Goal: Information Seeking & Learning: Learn about a topic

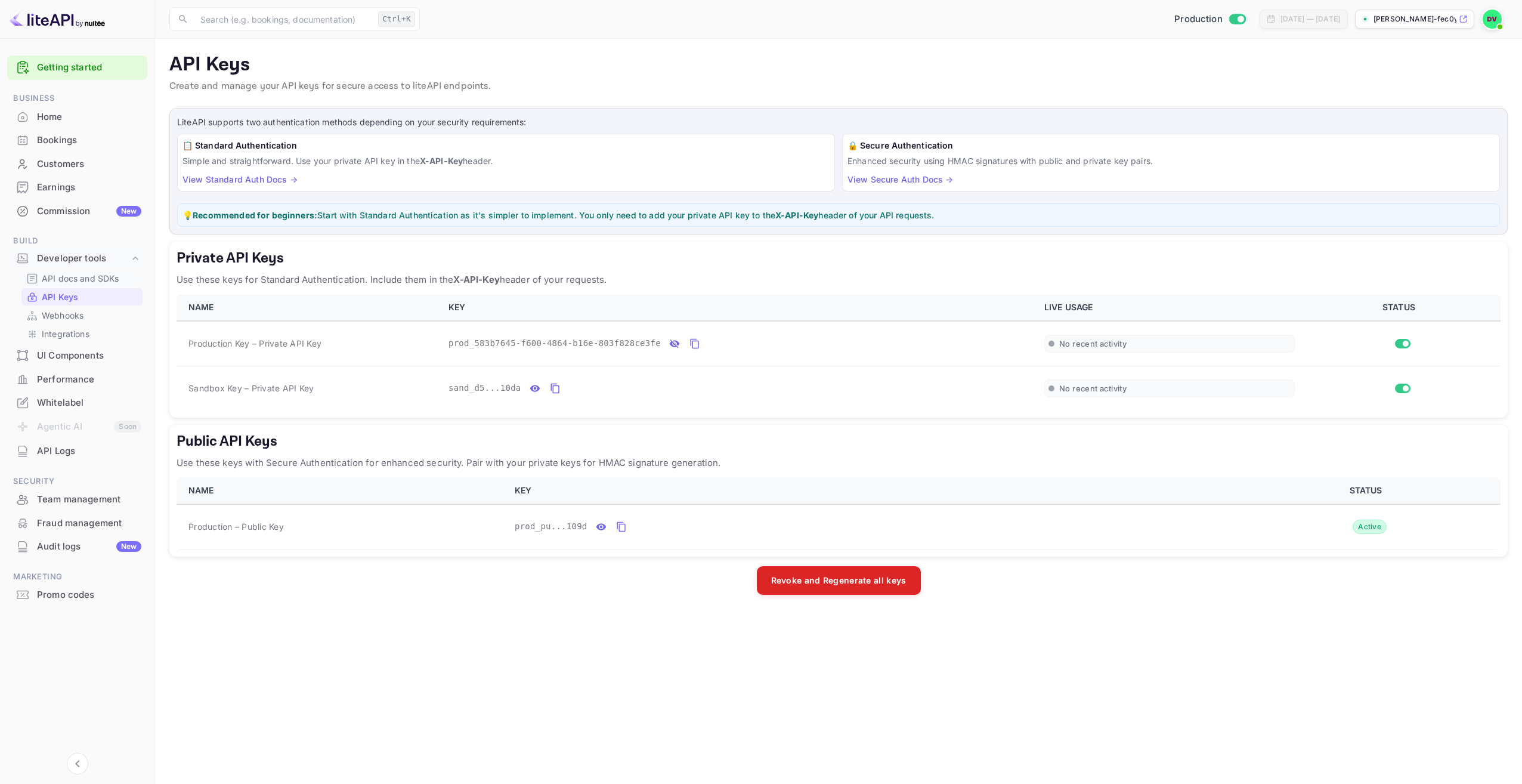
click at [87, 281] on p "API docs and SDKs" at bounding box center [81, 278] width 78 height 13
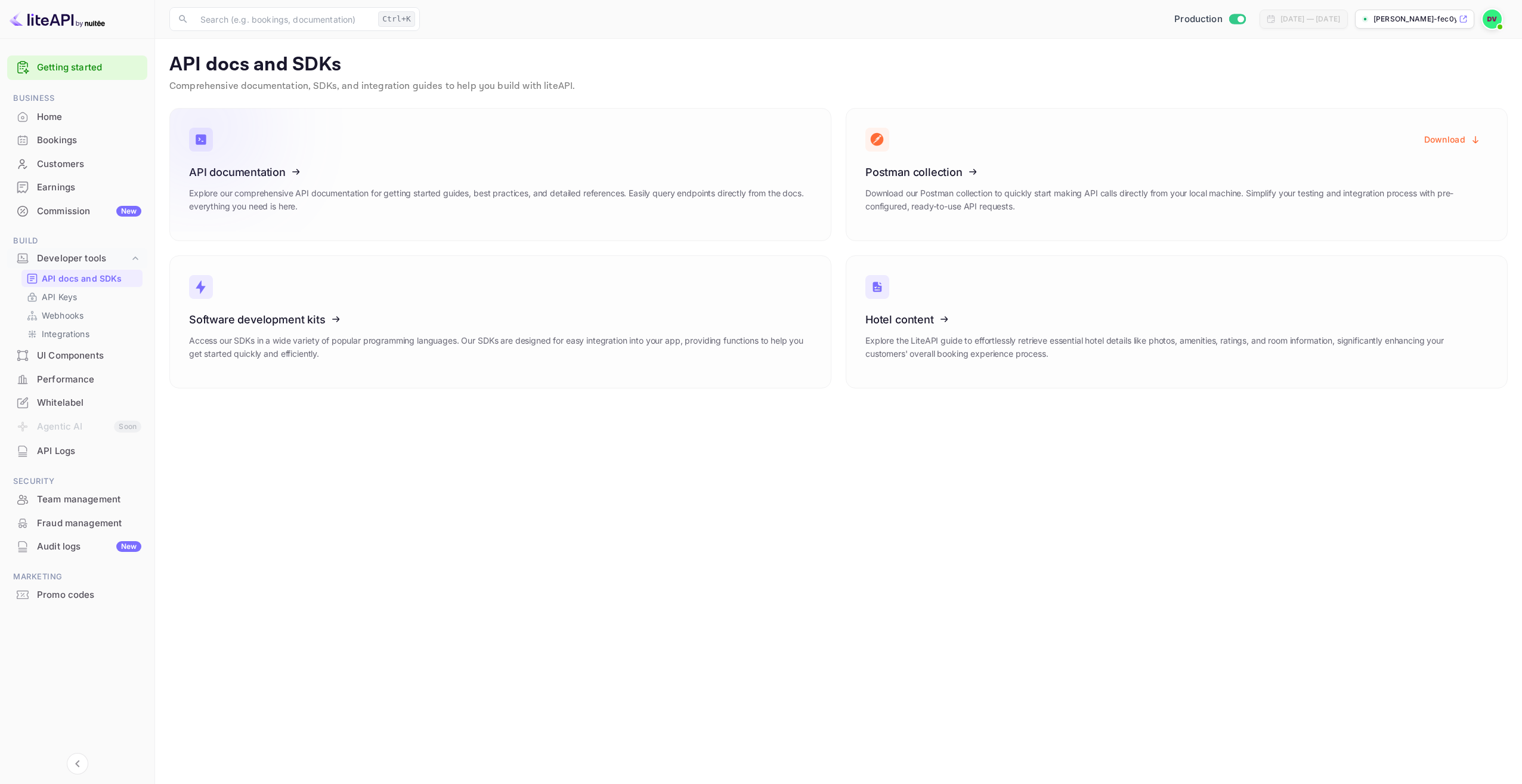
click at [240, 173] on icon at bounding box center [262, 170] width 185 height 123
click at [902, 170] on icon at bounding box center [939, 170] width 185 height 123
click at [249, 313] on icon at bounding box center [262, 317] width 185 height 123
click at [913, 316] on icon at bounding box center [939, 317] width 185 height 123
click at [68, 335] on p "Integrations" at bounding box center [66, 333] width 48 height 13
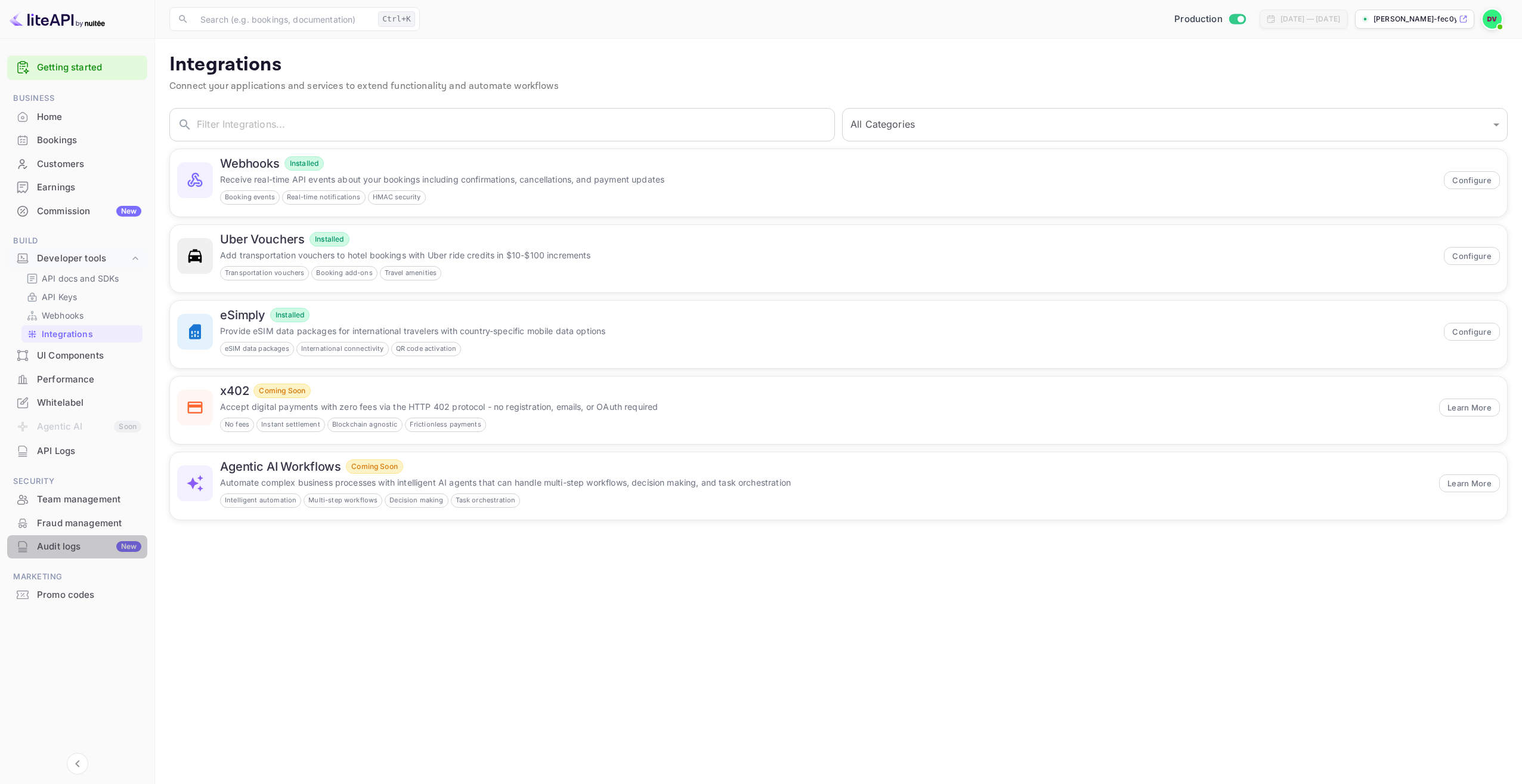
click at [59, 551] on div "Audit logs New" at bounding box center [89, 546] width 105 height 14
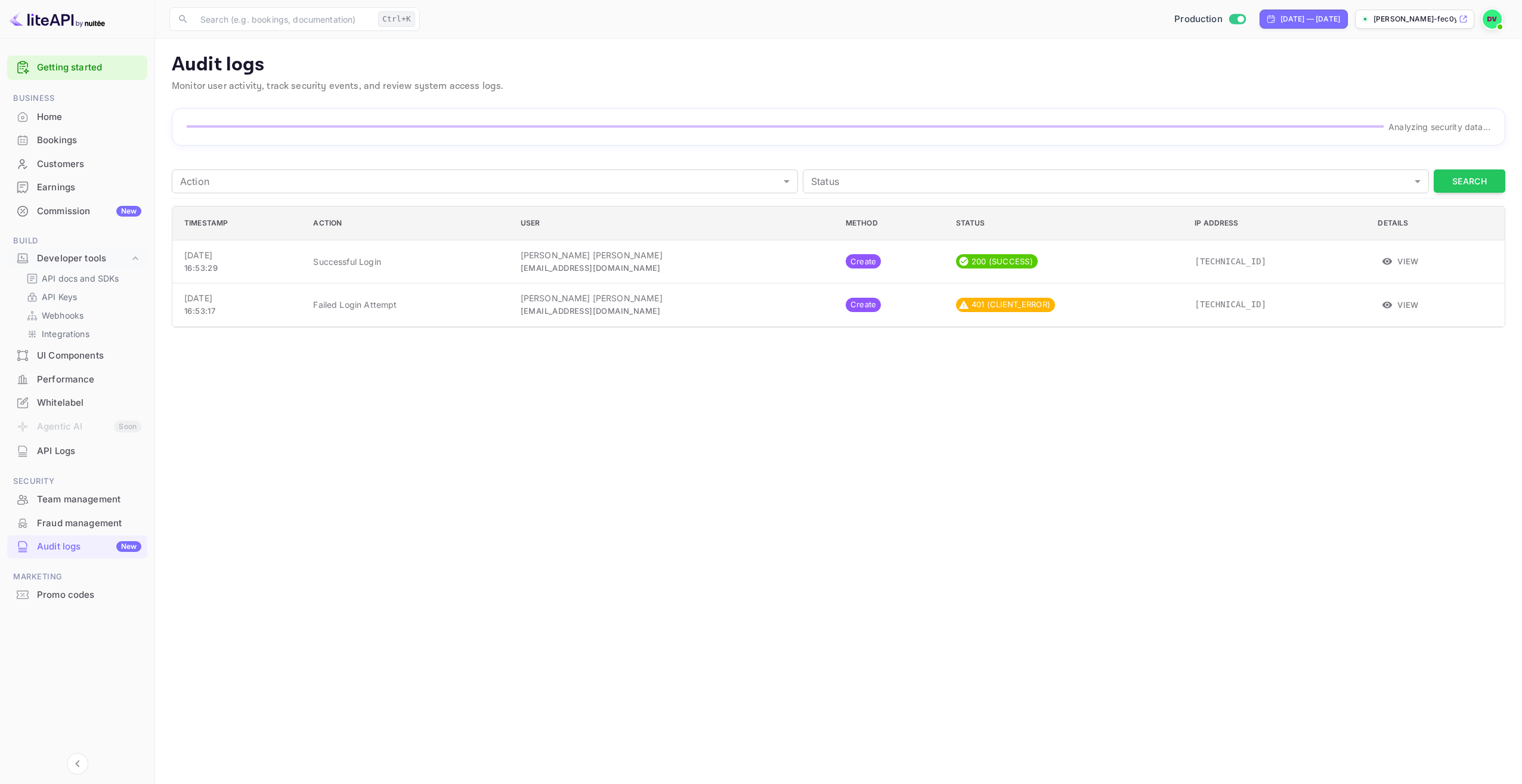
click at [52, 521] on div "Fraud management" at bounding box center [89, 523] width 105 height 14
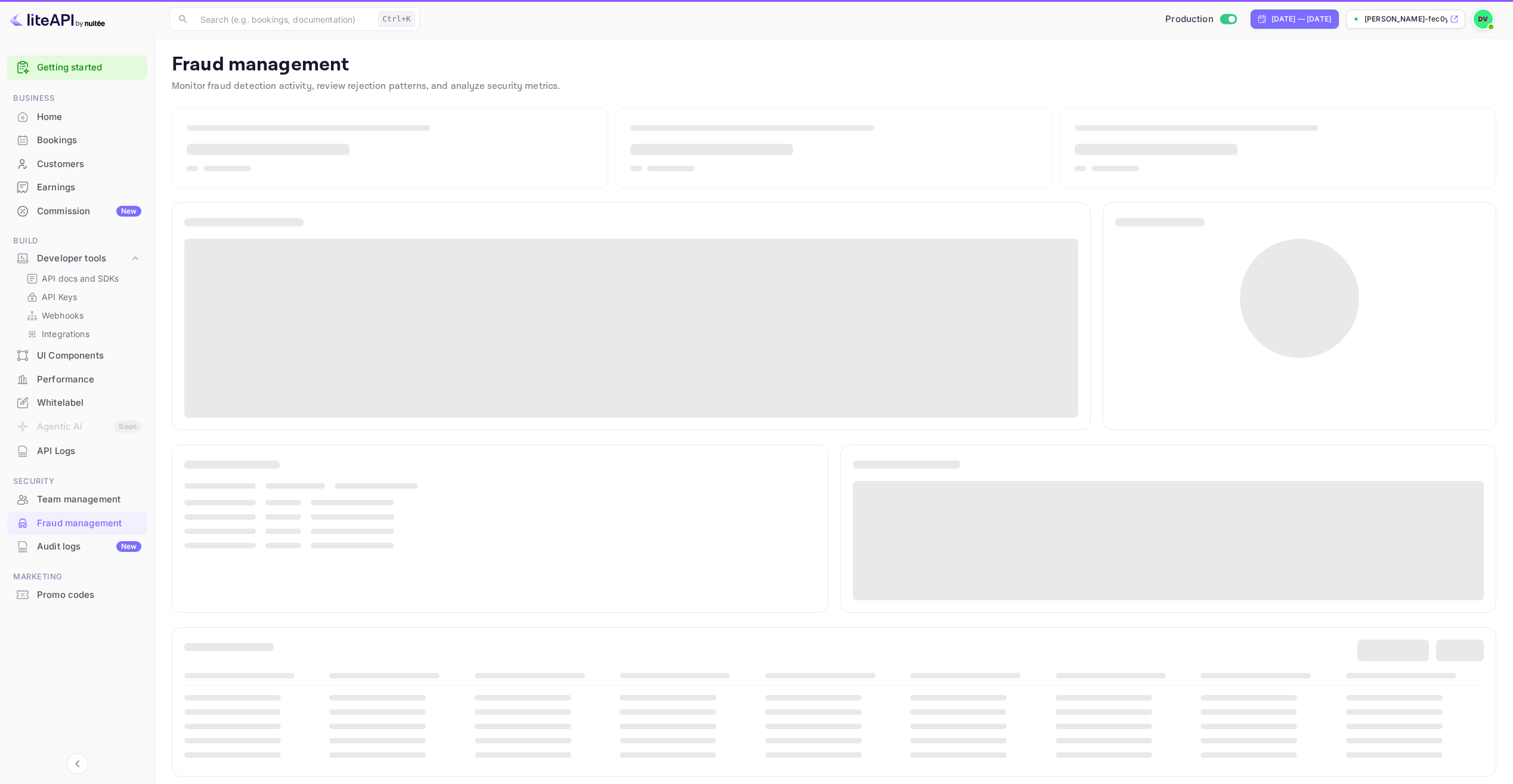
click at [51, 493] on div "Team management" at bounding box center [89, 499] width 105 height 14
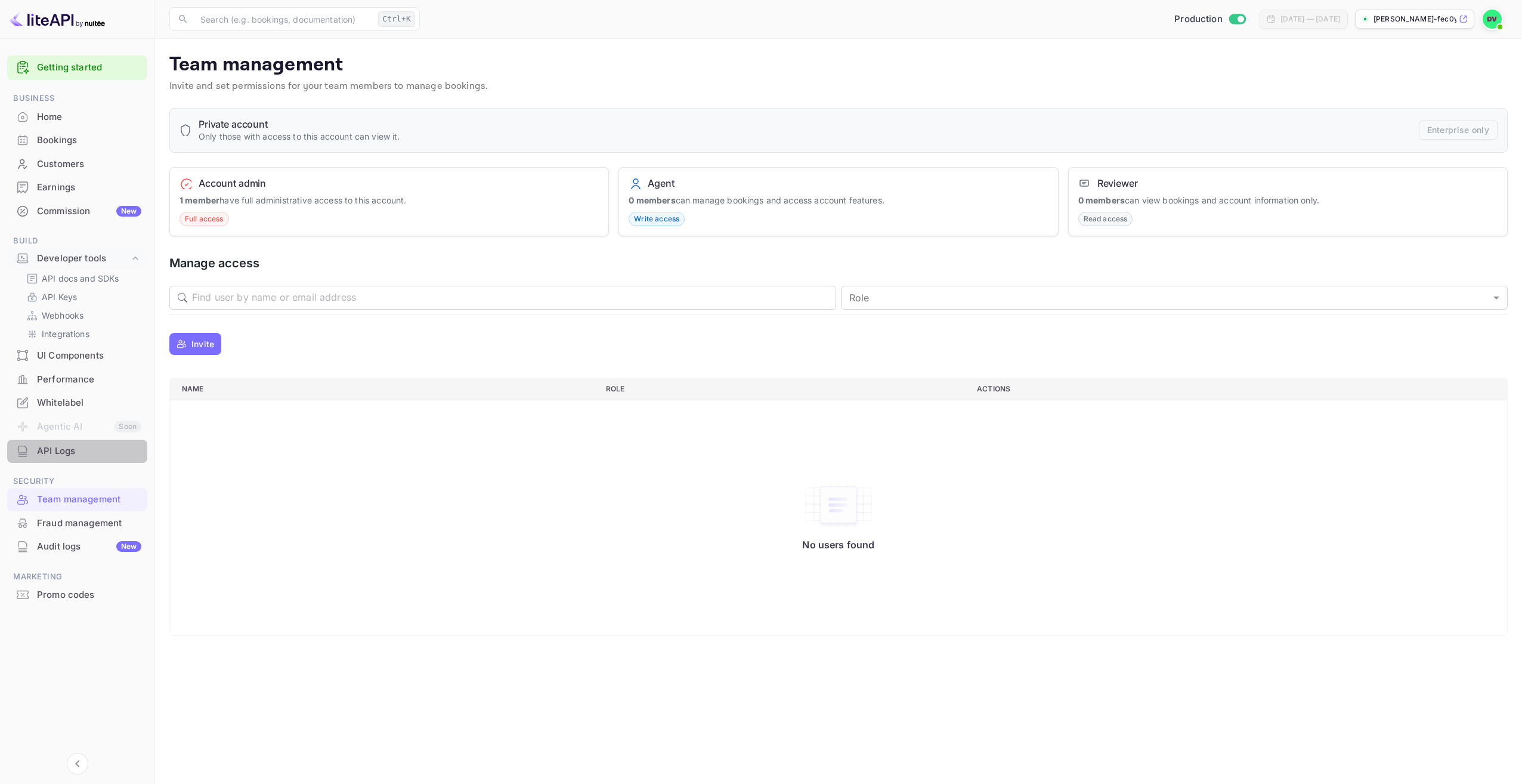
click at [47, 443] on div "API Logs" at bounding box center [77, 451] width 140 height 23
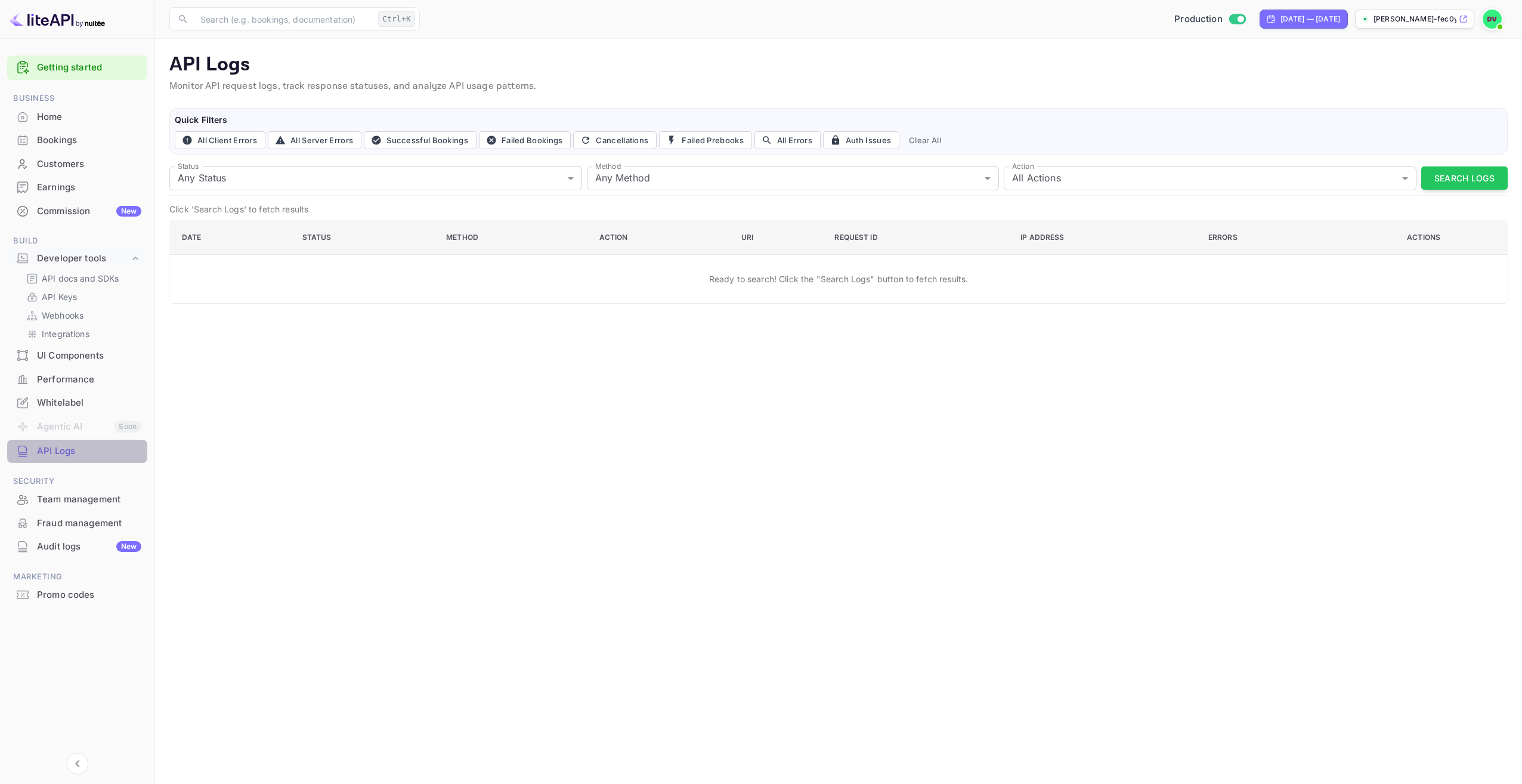
click at [53, 448] on div "API Logs" at bounding box center [89, 451] width 105 height 14
click at [75, 279] on p "API docs and SDKs" at bounding box center [81, 278] width 78 height 13
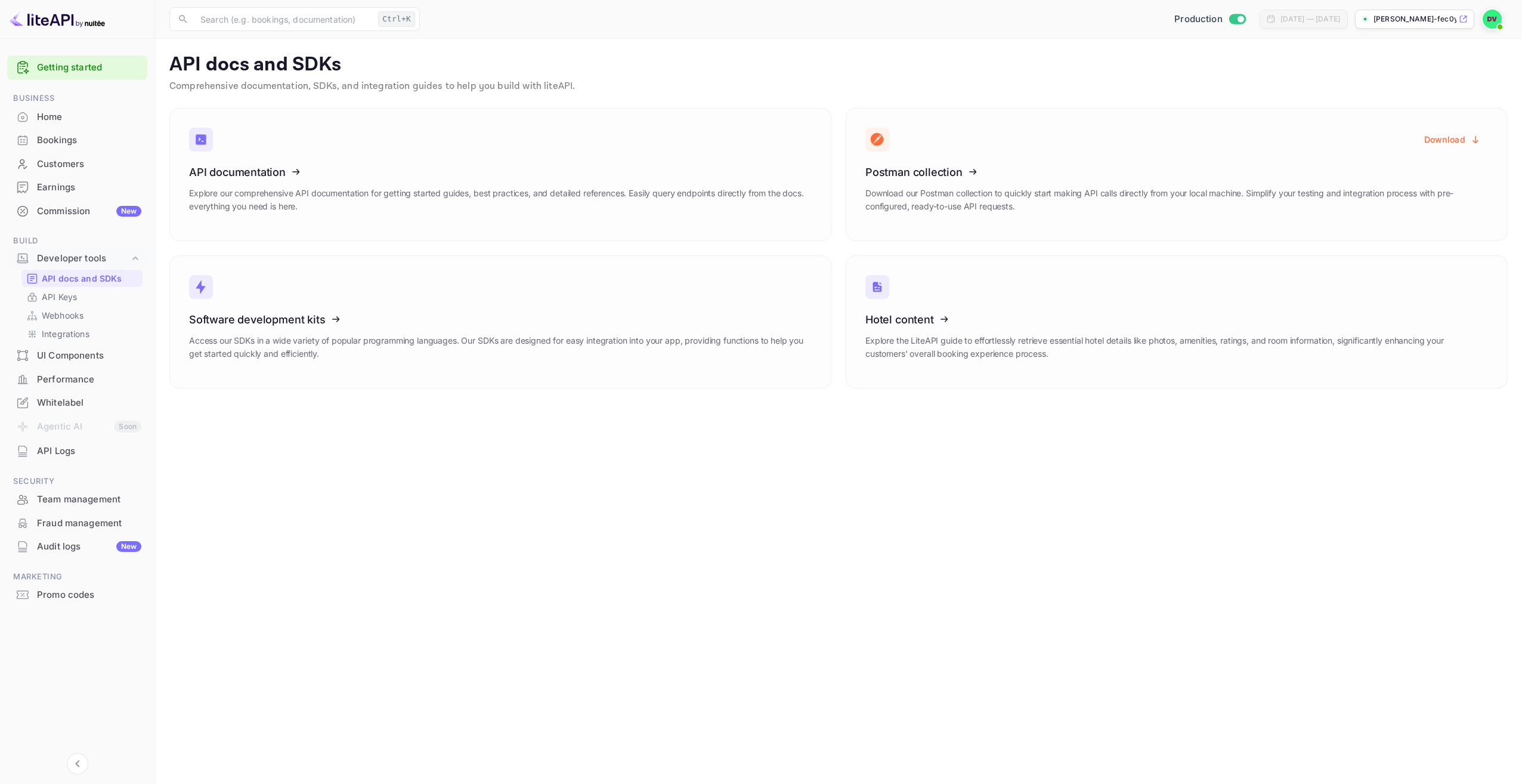
click at [67, 306] on div "API docs and SDKs API Keys Webhooks Integrations" at bounding box center [77, 306] width 140 height 73
click at [67, 299] on p "API Keys" at bounding box center [59, 296] width 35 height 13
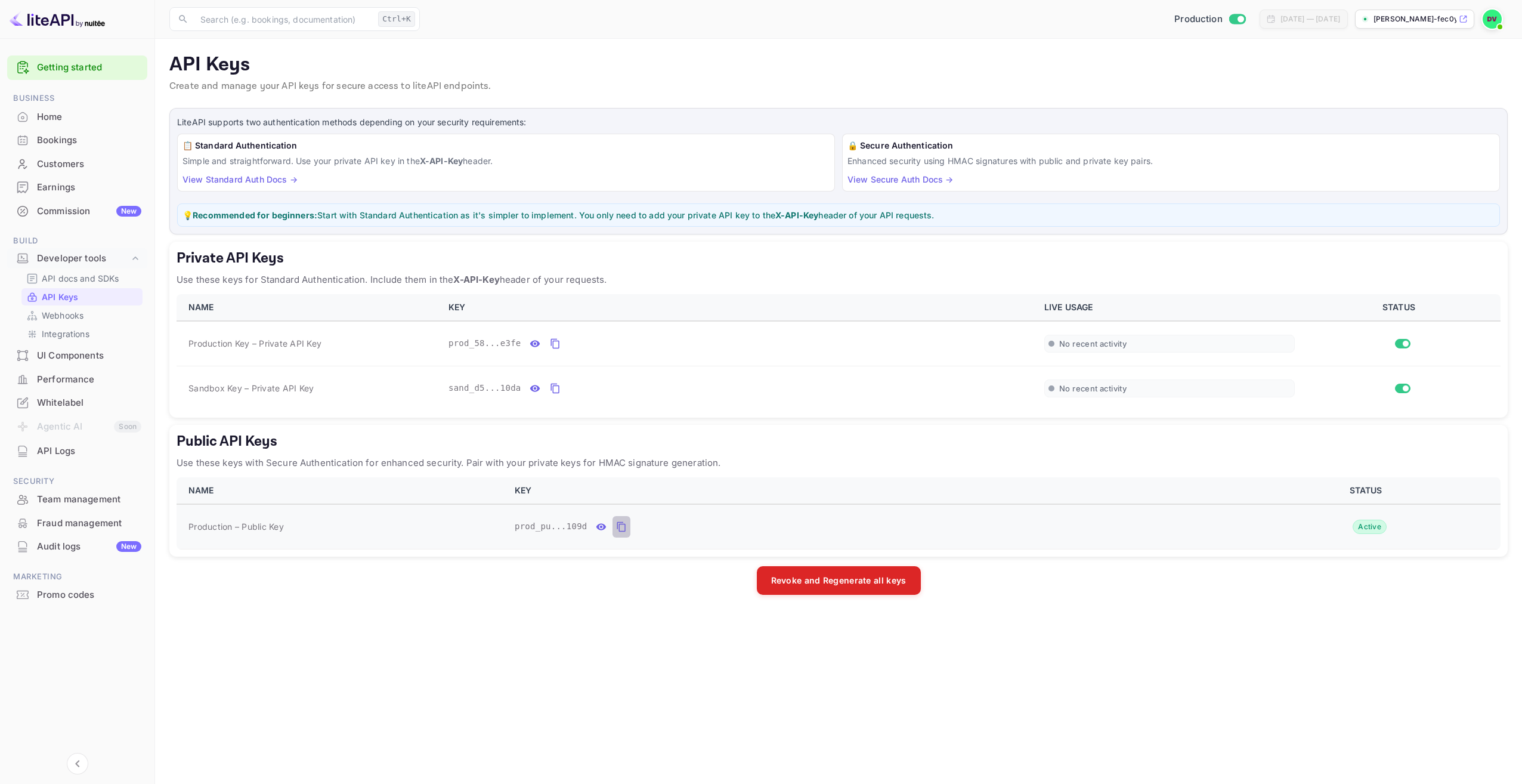
click at [617, 526] on icon "public api keys table" at bounding box center [621, 526] width 8 height 10
